Goal: Book appointment/travel/reservation

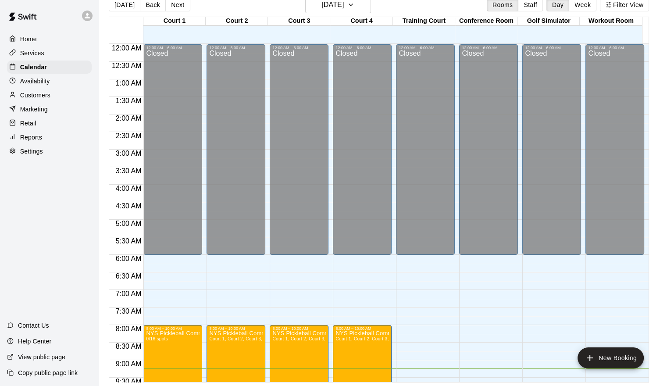
scroll to position [490, 0]
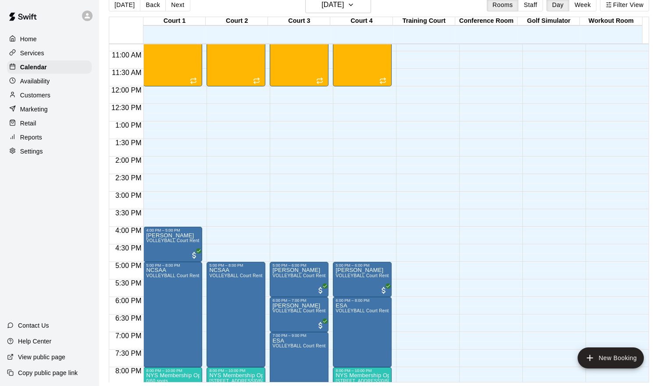
click at [647, 48] on div "12:00 AM – 6:00 AM Closed 10:00 PM – 11:59 PM Closed" at bounding box center [616, 86] width 63 height 841
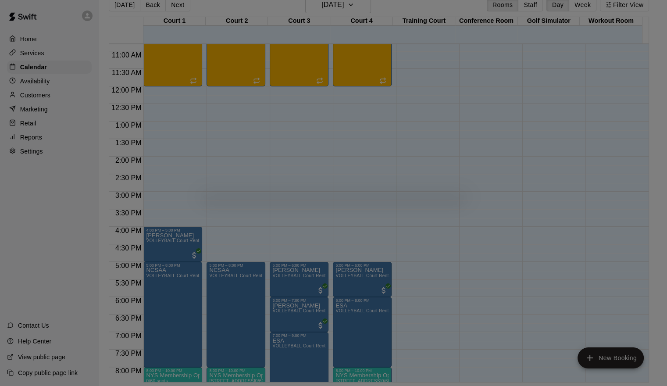
click at [647, 48] on body "Home Services Calendar Availability Customers Marketing Retail Reports Settings…" at bounding box center [333, 186] width 667 height 400
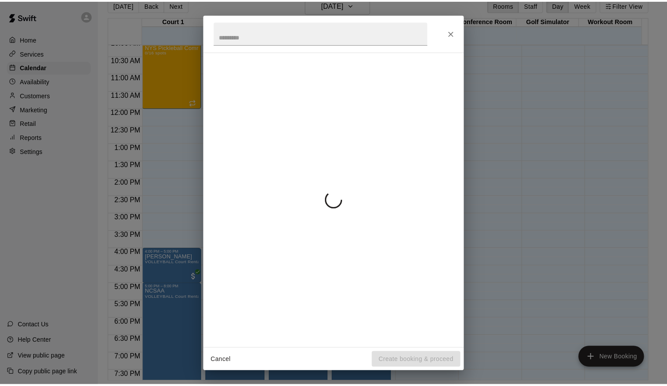
scroll to position [355, 0]
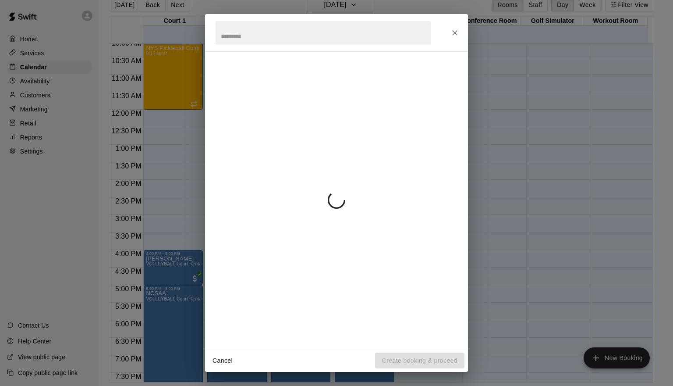
click at [647, 48] on div "Cancel Create booking & proceed" at bounding box center [336, 193] width 673 height 386
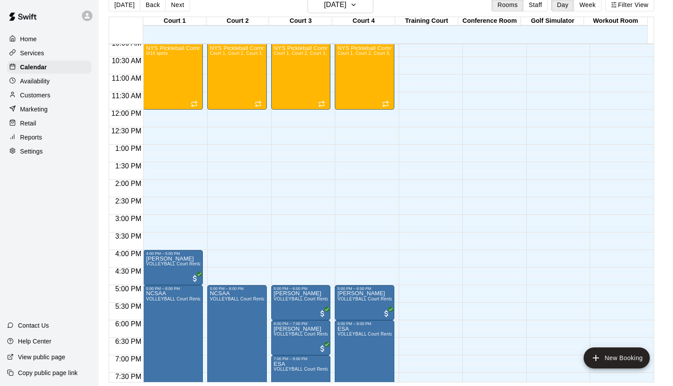
click at [647, 48] on div "Cancel Create booking & proceed" at bounding box center [336, 193] width 673 height 386
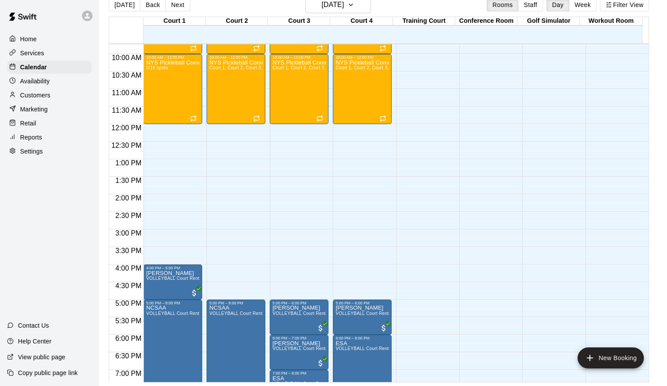
click at [647, 48] on div "12:00 AM – 6:00 AM Closed 10:00 PM – 11:59 PM Closed" at bounding box center [616, 123] width 63 height 841
click at [647, 48] on body "Home Services Calendar Availability Customers Marketing Retail Reports Settings…" at bounding box center [333, 186] width 667 height 400
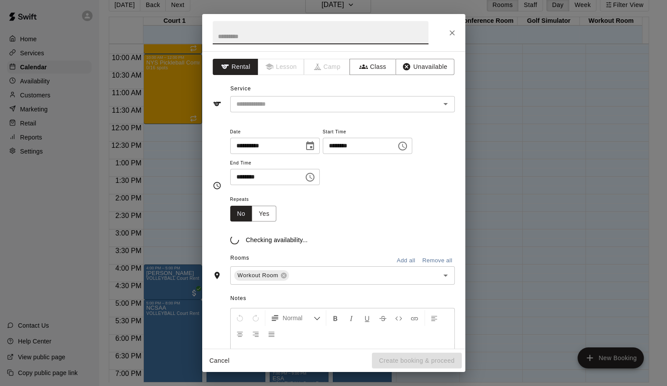
scroll to position [320, 0]
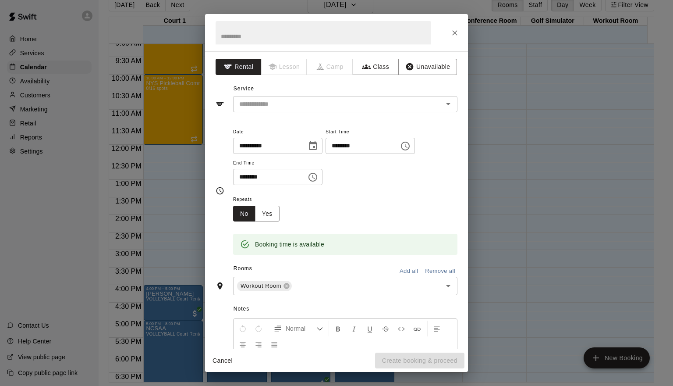
click at [647, 48] on div "**********" at bounding box center [336, 193] width 673 height 386
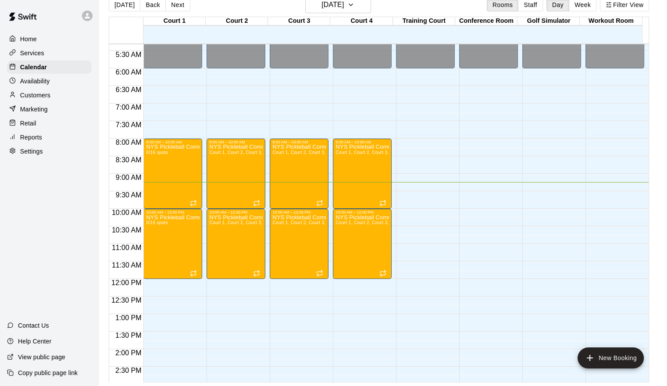
scroll to position [180, 0]
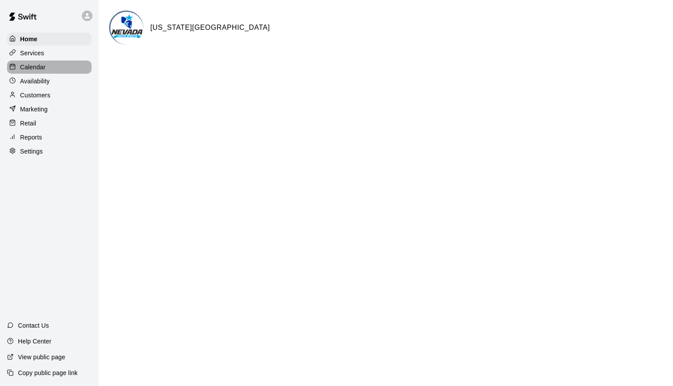
click at [42, 66] on p "Calendar" at bounding box center [32, 67] width 25 height 9
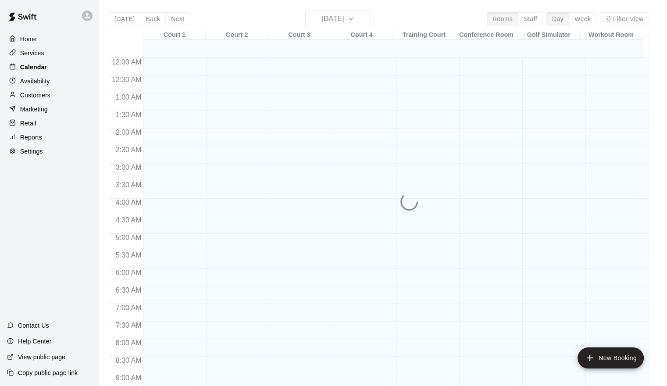
scroll to position [331, 0]
